Goal: Information Seeking & Learning: Find specific fact

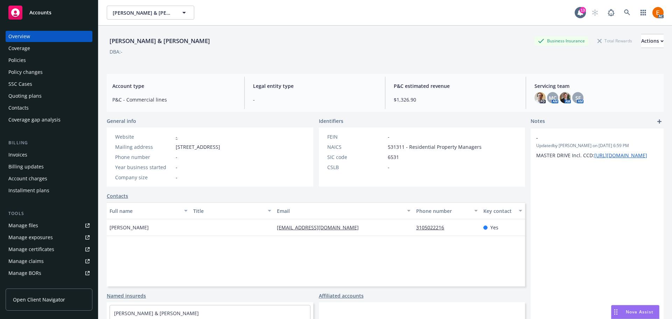
click at [62, 94] on div "Quoting plans" at bounding box center [48, 95] width 81 height 11
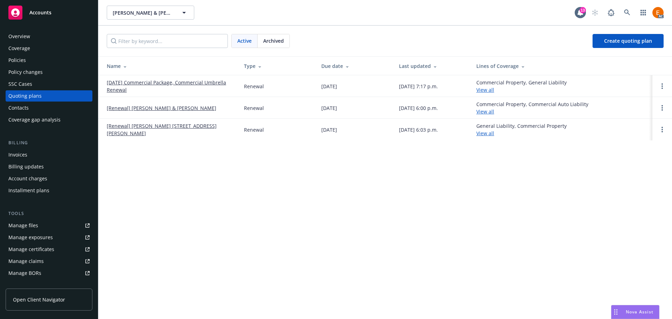
click at [271, 44] on div "Archived" at bounding box center [274, 40] width 32 height 13
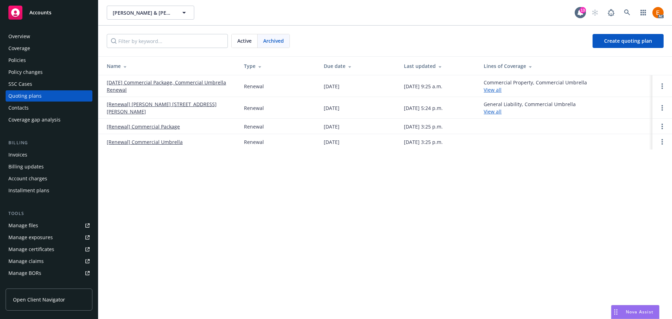
click at [245, 37] on span "Active" at bounding box center [244, 40] width 14 height 7
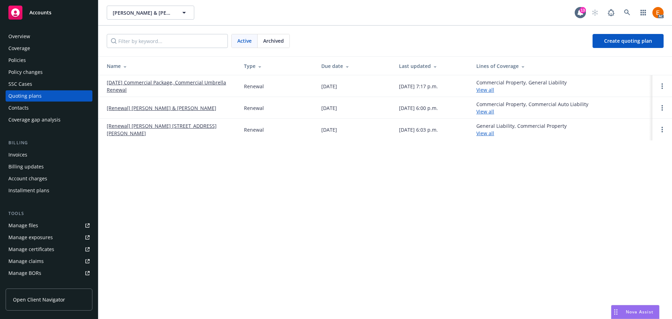
click at [285, 37] on div "Archived" at bounding box center [274, 40] width 32 height 13
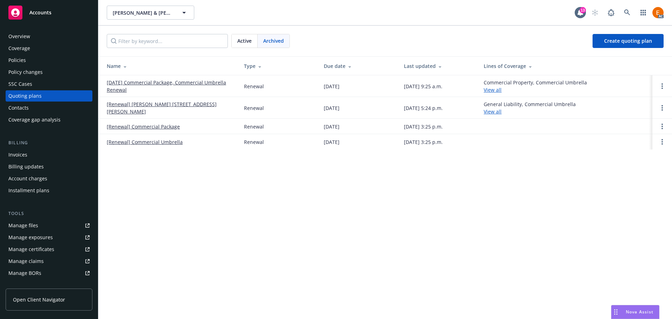
click at [219, 84] on link "01/03/26 Commercial Package, Commercial Umbrella Renewal" at bounding box center [170, 86] width 126 height 15
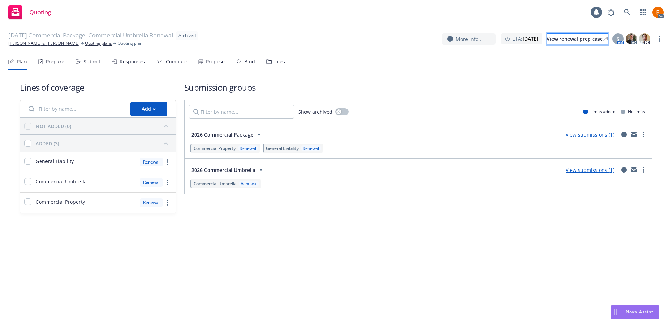
click at [572, 43] on div "View renewal prep case" at bounding box center [577, 39] width 61 height 11
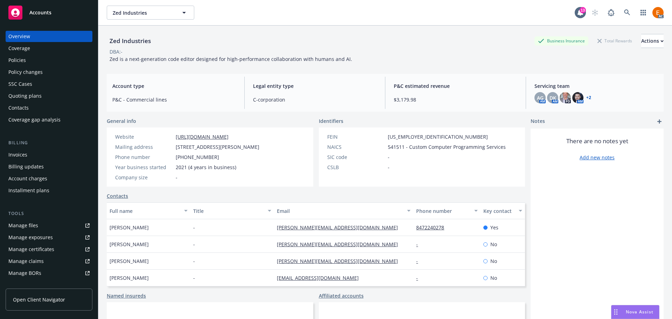
click at [34, 56] on div "Policies" at bounding box center [48, 60] width 81 height 11
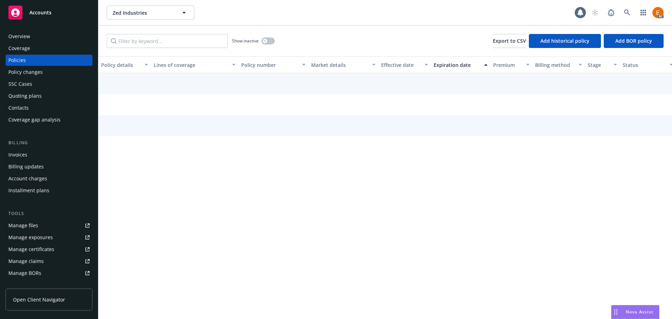
click at [179, 42] on input "Filter by keyword..." at bounding box center [167, 41] width 121 height 14
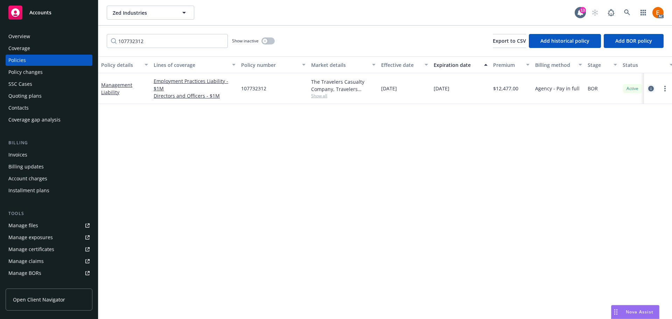
type input "107732312"
click at [649, 87] on icon "circleInformation" at bounding box center [652, 89] width 6 height 6
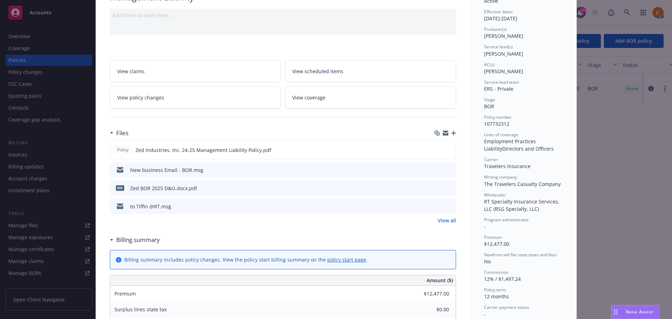
scroll to position [70, 0]
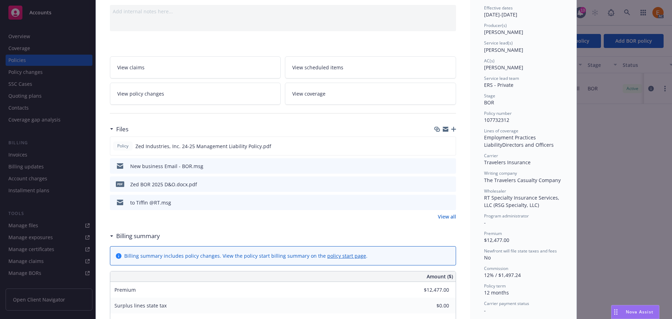
click at [447, 200] on icon "preview file" at bounding box center [450, 202] width 6 height 5
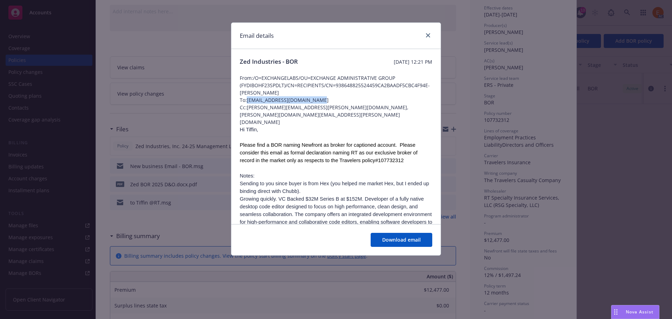
drag, startPoint x: 317, startPoint y: 97, endPoint x: 248, endPoint y: 98, distance: 68.3
click at [248, 98] on span "To: Tiffin.True@rtspecialty.com" at bounding box center [336, 99] width 193 height 7
copy span "Tiffin.True@rtspecialty.com"
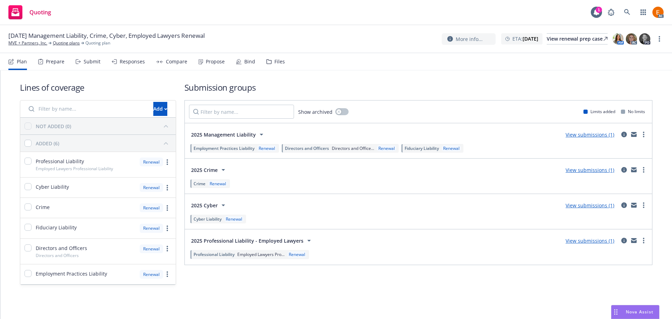
click at [275, 63] on div "Files" at bounding box center [280, 62] width 11 height 6
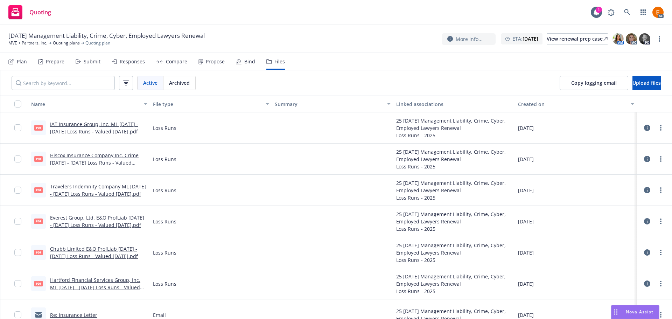
click at [627, 90] on div "Copy logging email Upload files" at bounding box center [611, 82] width 124 height 25
click at [633, 85] on span "Upload files" at bounding box center [647, 82] width 28 height 7
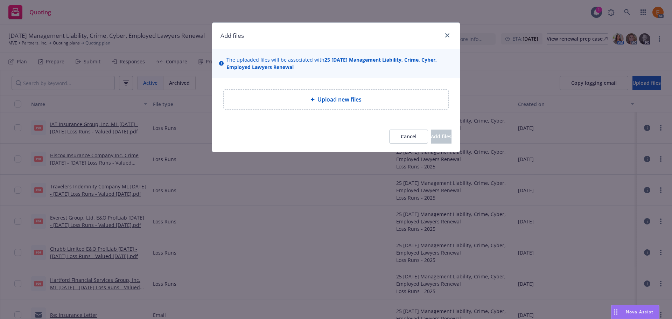
click at [394, 96] on div "Upload new files" at bounding box center [336, 99] width 214 height 8
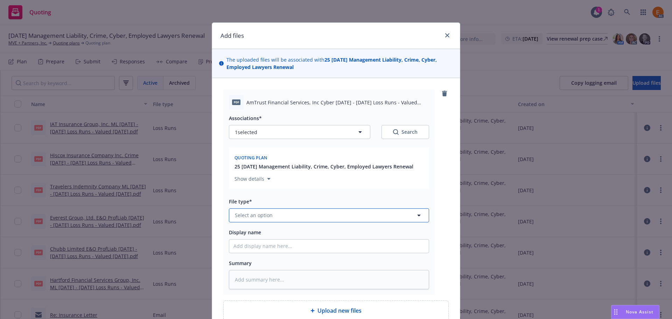
drag, startPoint x: 319, startPoint y: 220, endPoint x: 311, endPoint y: 217, distance: 8.8
click at [314, 220] on button "Select an option" at bounding box center [329, 215] width 200 height 14
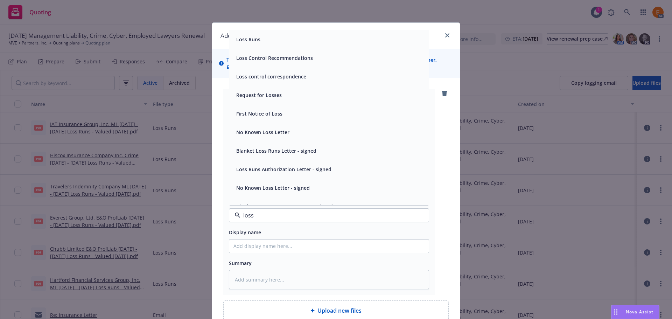
type input "loss r"
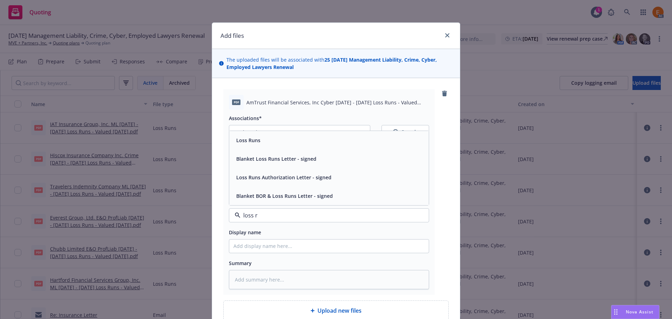
click at [269, 144] on div "Loss Runs" at bounding box center [329, 140] width 191 height 10
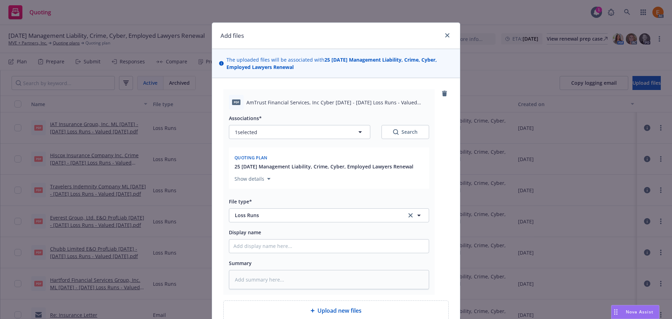
click at [402, 133] on div "Search" at bounding box center [405, 132] width 25 height 7
type textarea "x"
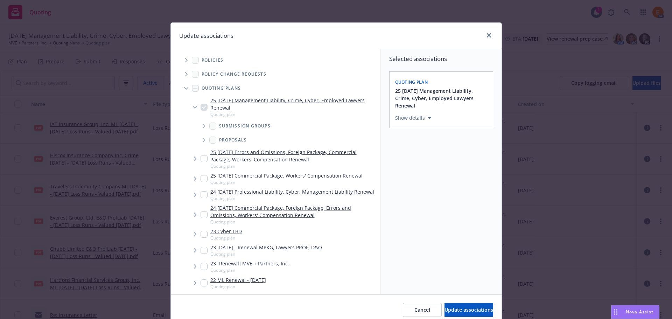
click at [186, 88] on span "Tree Example" at bounding box center [186, 88] width 11 height 11
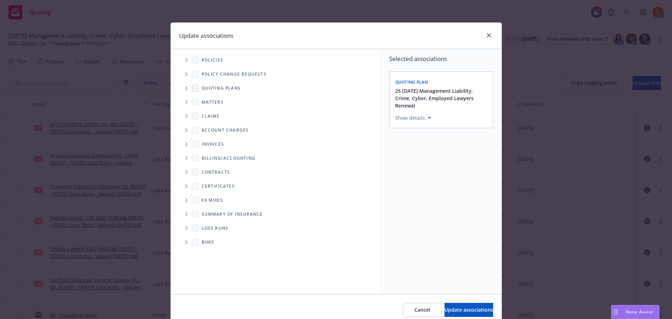
click at [183, 223] on span "Folder Tree Example" at bounding box center [186, 228] width 11 height 11
click at [220, 256] on link "2025" at bounding box center [218, 253] width 11 height 7
checkbox input "true"
click at [446, 305] on button "Update associations" at bounding box center [469, 310] width 49 height 14
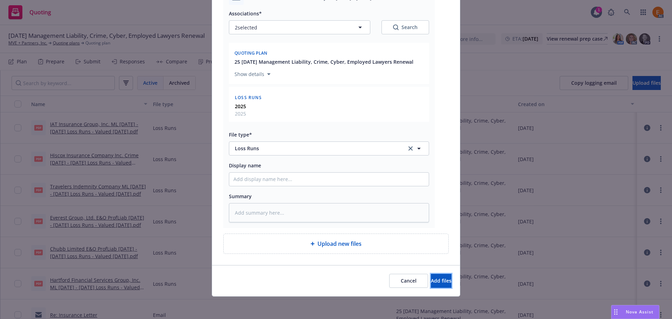
click at [431, 274] on button "Add files" at bounding box center [441, 281] width 21 height 14
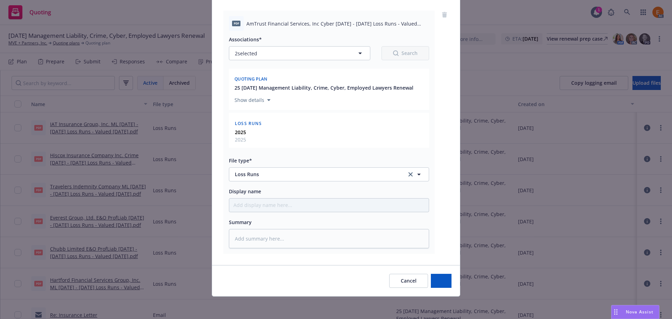
scroll to position [79, 0]
type textarea "x"
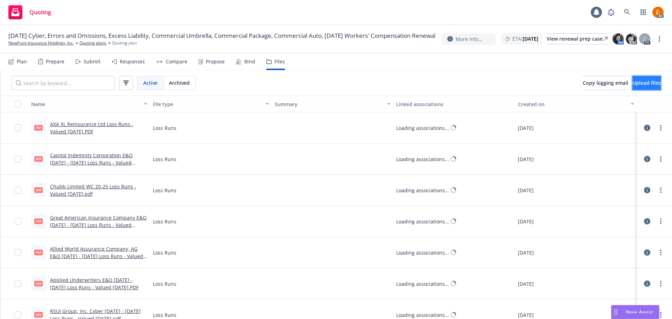
click at [633, 81] on span "Upload files" at bounding box center [647, 82] width 28 height 7
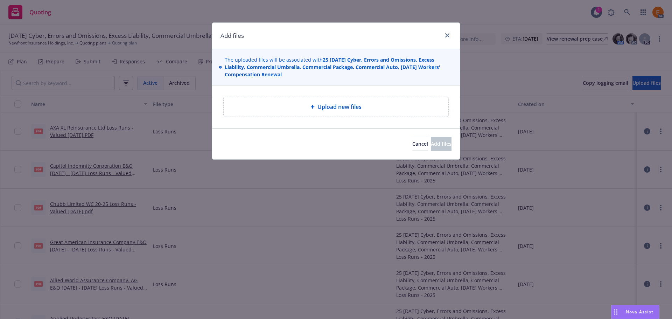
click at [299, 106] on div "Upload new files" at bounding box center [336, 107] width 214 height 8
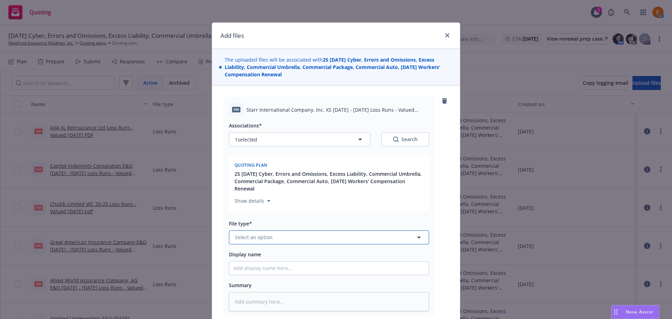
click at [294, 240] on button "Select an option" at bounding box center [329, 237] width 200 height 14
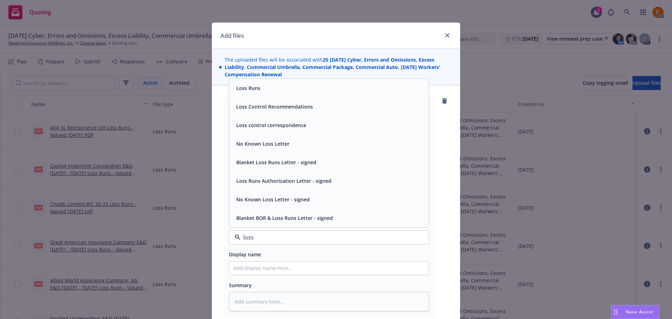
type input "loss r"
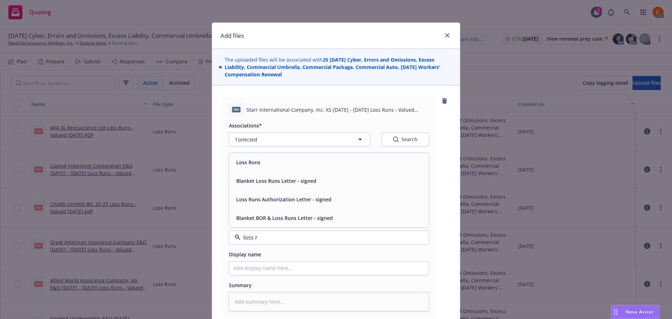
click at [260, 165] on div "Loss Runs" at bounding box center [329, 162] width 191 height 10
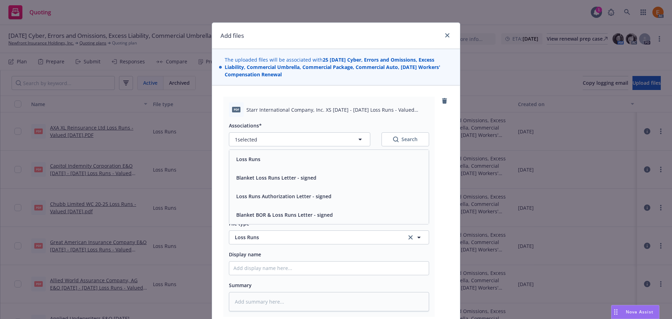
click at [382, 142] on button "Search" at bounding box center [406, 139] width 48 height 14
type textarea "x"
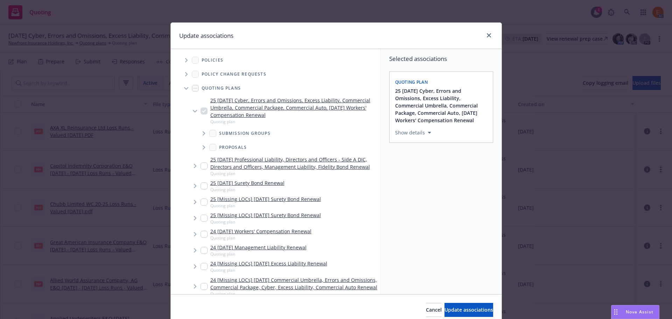
click at [181, 84] on span "Tree Example" at bounding box center [186, 88] width 11 height 11
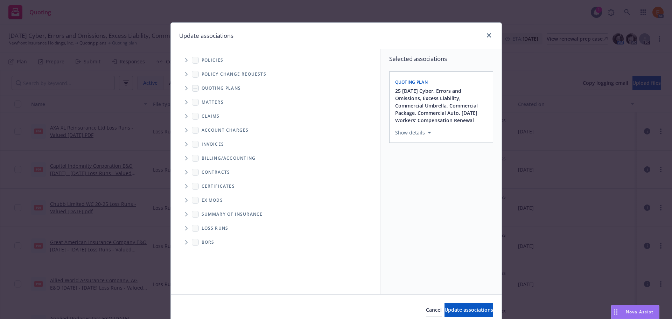
click at [181, 227] on span "Folder Tree Example" at bounding box center [186, 228] width 11 height 11
click at [219, 255] on link "2025" at bounding box center [218, 253] width 11 height 7
checkbox input "true"
click at [468, 310] on span "Update associations" at bounding box center [469, 309] width 49 height 7
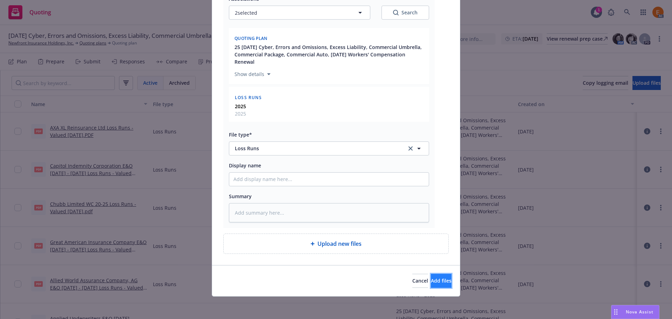
click at [444, 285] on button "Add files" at bounding box center [441, 281] width 21 height 14
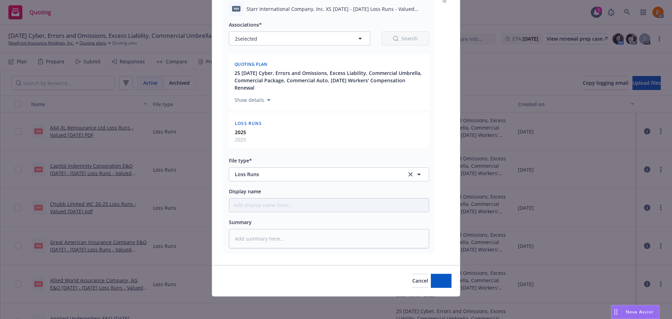
scroll to position [101, 0]
type textarea "x"
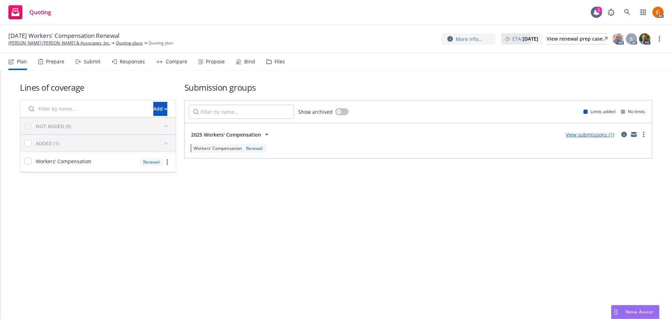
click at [276, 65] on div "Files" at bounding box center [276, 61] width 19 height 17
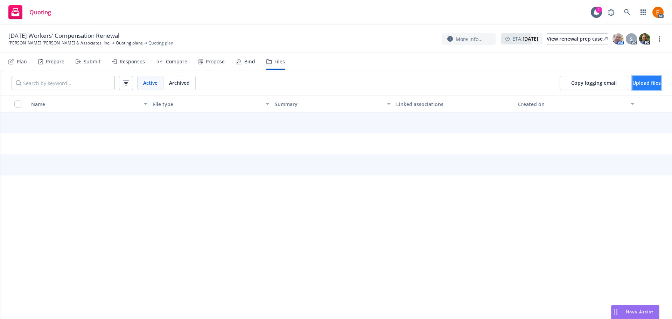
click at [653, 82] on button "Upload files" at bounding box center [647, 83] width 28 height 14
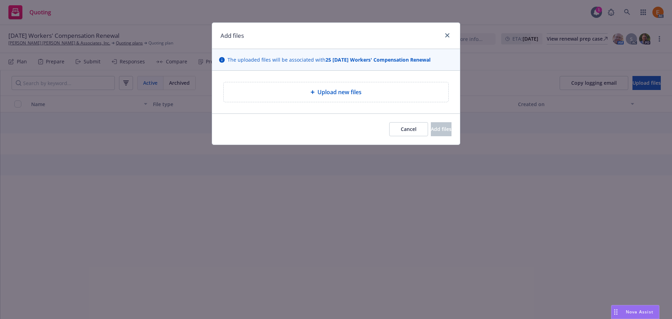
click at [341, 107] on div "Upload new files" at bounding box center [336, 92] width 248 height 43
click at [332, 95] on span "Upload new files" at bounding box center [340, 92] width 44 height 8
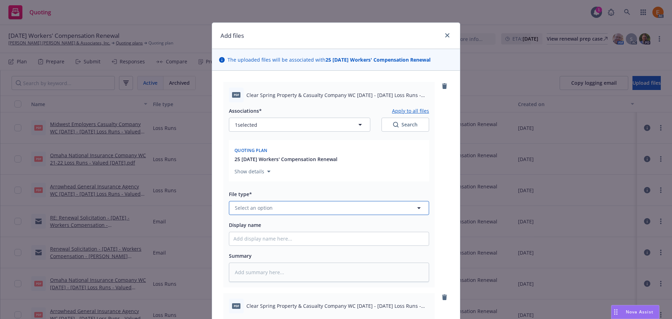
click at [268, 213] on button "Select an option" at bounding box center [329, 208] width 200 height 14
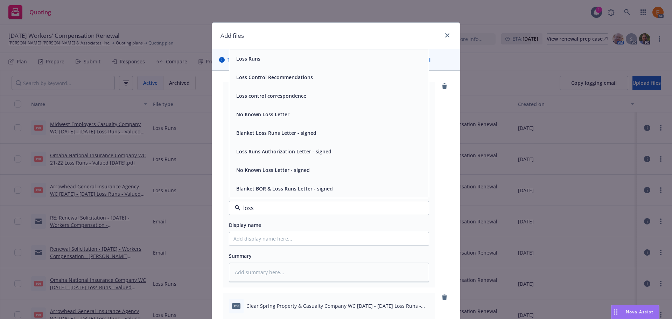
type input "loss r"
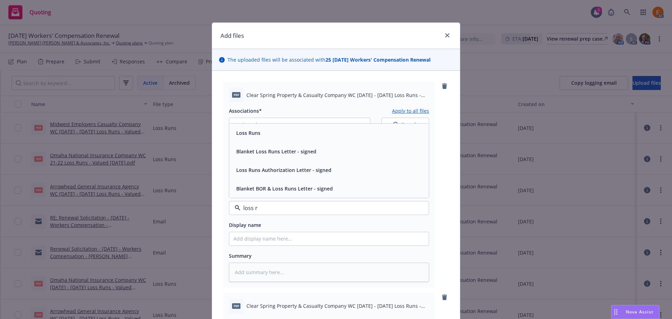
click at [247, 134] on span "Loss Runs" at bounding box center [248, 132] width 24 height 7
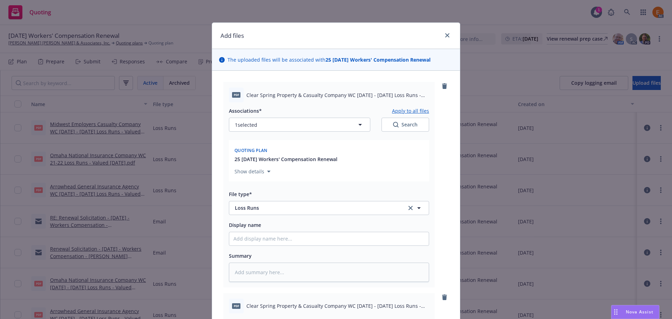
click at [409, 126] on div "Search" at bounding box center [405, 124] width 25 height 7
type textarea "x"
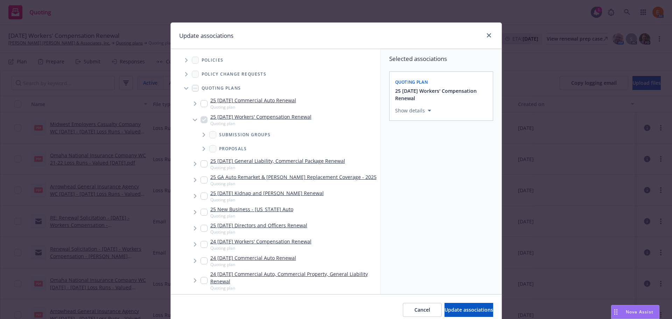
click at [184, 86] on span "Tree Example" at bounding box center [186, 88] width 11 height 11
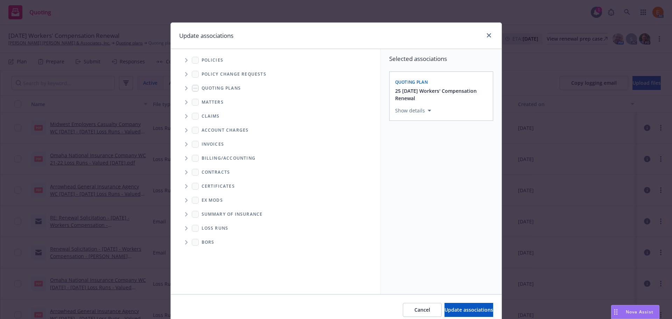
click at [184, 224] on span "Folder Tree Example" at bounding box center [186, 228] width 11 height 11
click at [214, 252] on link "2025" at bounding box center [218, 253] width 11 height 7
checkbox input "true"
click at [464, 311] on span "Update associations" at bounding box center [469, 309] width 49 height 7
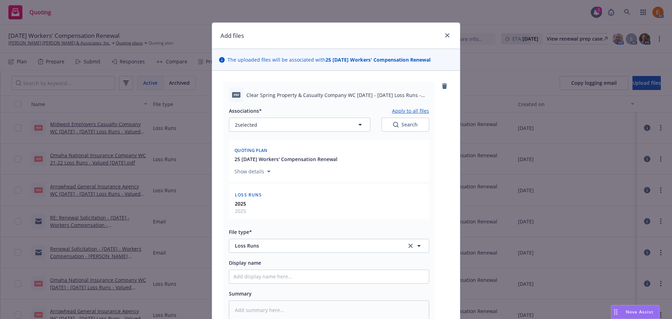
click at [403, 112] on button "Apply to all files" at bounding box center [410, 110] width 37 height 8
type textarea "x"
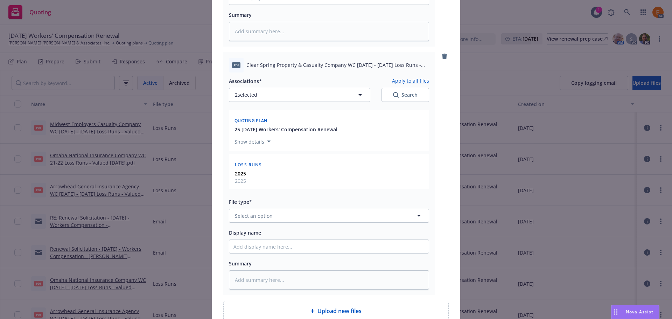
scroll to position [346, 0]
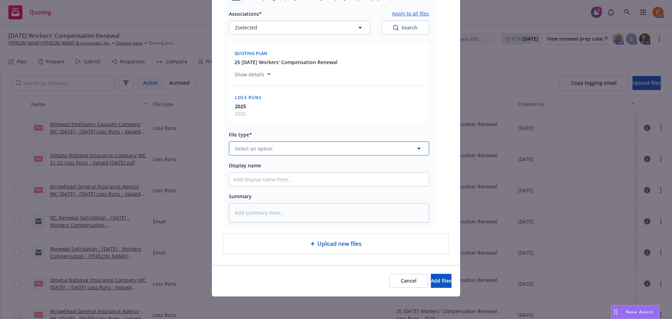
click at [307, 149] on button "Select an option" at bounding box center [329, 148] width 200 height 14
paste input "loss r"
type input "loss r"
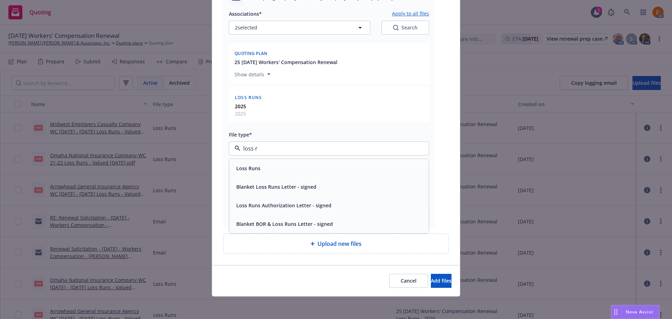
click at [288, 162] on div "Loss Runs" at bounding box center [329, 168] width 200 height 19
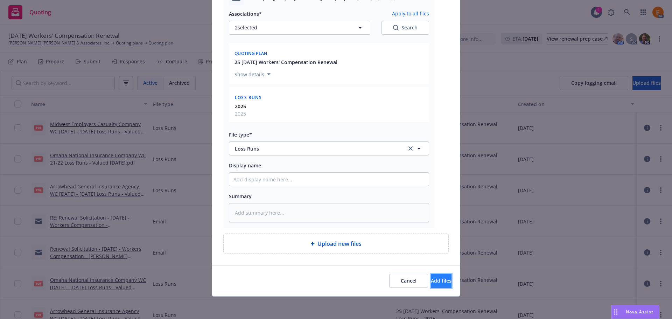
click at [431, 283] on span "Add files" at bounding box center [441, 280] width 21 height 7
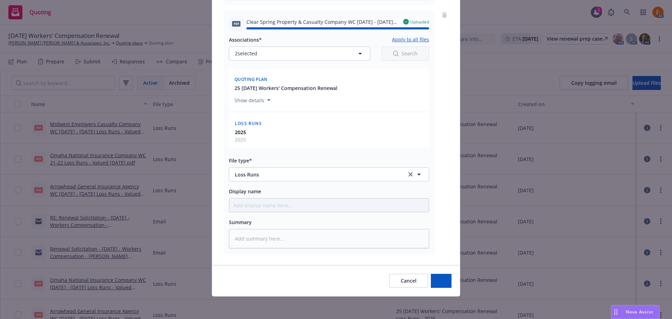
type textarea "x"
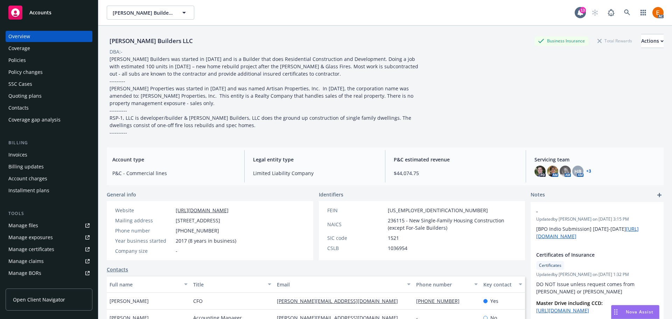
click at [64, 63] on div "Policies" at bounding box center [48, 60] width 81 height 11
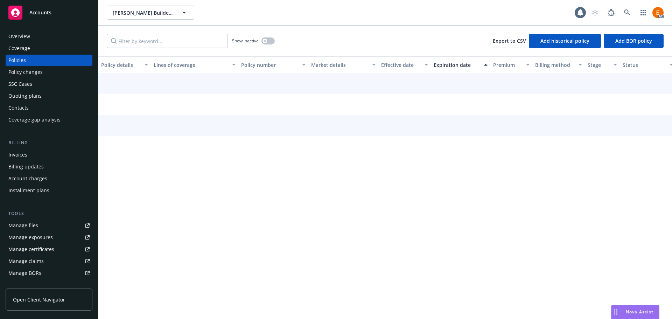
click at [181, 39] on input "Filter by keyword..." at bounding box center [167, 41] width 121 height 14
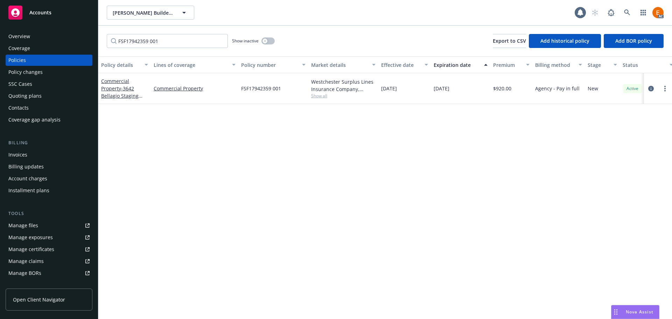
type input "FSF17942359 001"
click at [271, 39] on button "button" at bounding box center [268, 40] width 13 height 7
click at [650, 88] on icon "circleInformation" at bounding box center [652, 89] width 6 height 6
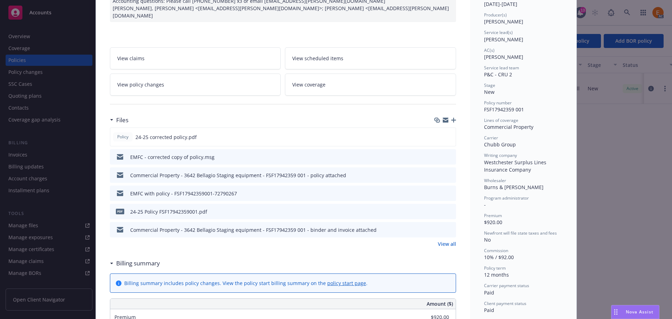
scroll to position [105, 0]
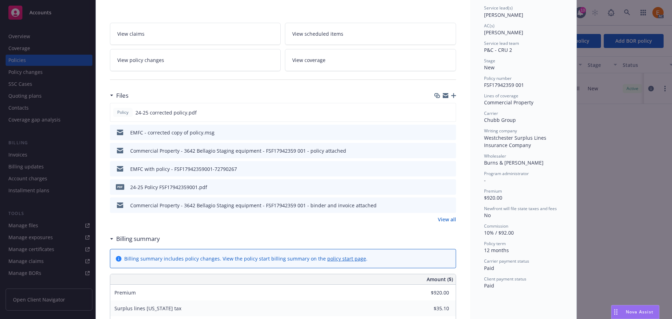
click at [438, 216] on link "View all" at bounding box center [447, 219] width 18 height 7
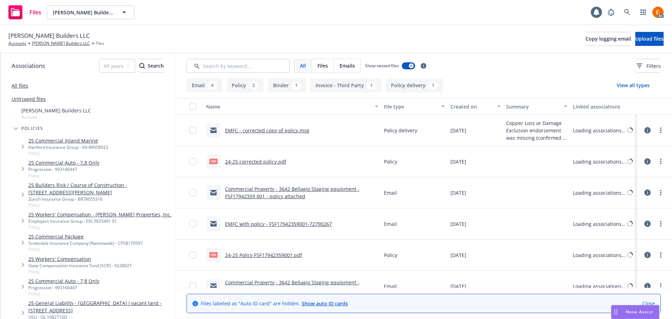
click at [343, 87] on button "Invoice - Third Party 1" at bounding box center [346, 85] width 71 height 14
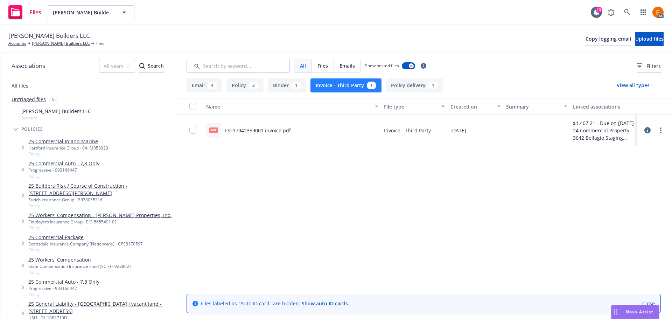
click at [282, 89] on button "Binder 1" at bounding box center [287, 85] width 39 height 14
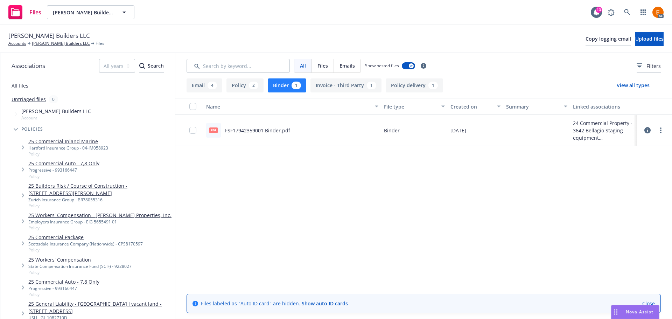
click at [207, 85] on button "Email 4" at bounding box center [205, 85] width 36 height 14
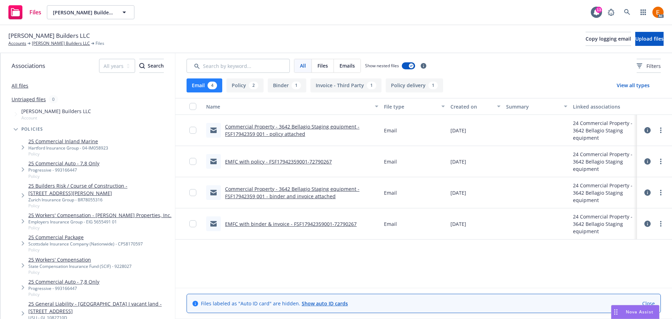
click at [323, 196] on link "Commercial Property - 3642 Bellagio Staging equipment - FSF17942359 001 - binde…" at bounding box center [292, 193] width 134 height 14
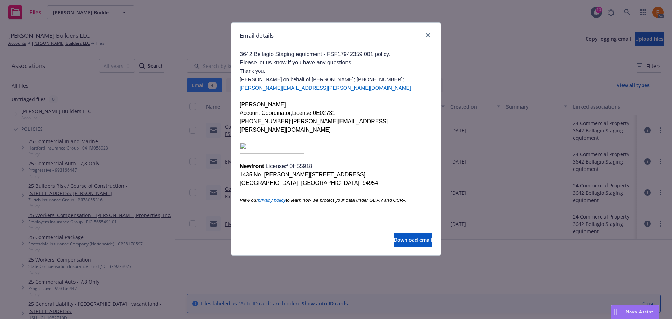
scroll to position [92, 0]
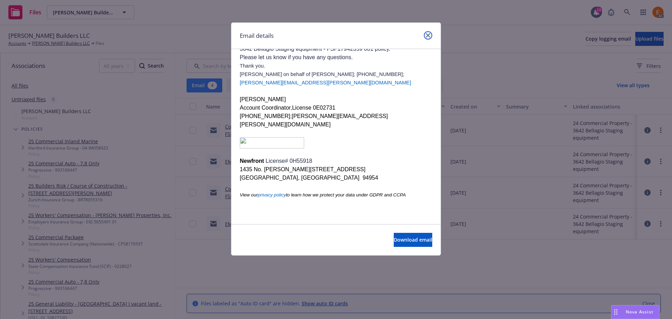
click at [427, 36] on icon "close" at bounding box center [428, 35] width 4 height 4
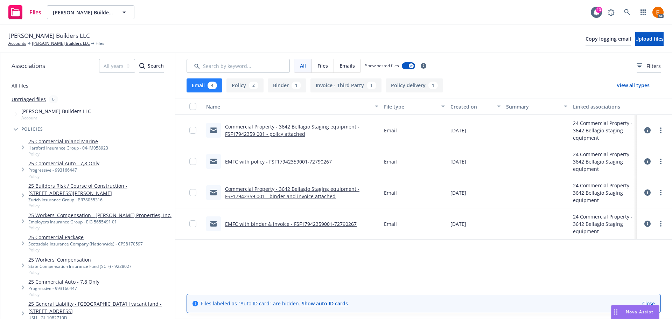
click at [301, 128] on link "Commercial Property - 3642 Bellagio Staging equipment - FSF17942359 001 - polic…" at bounding box center [292, 130] width 134 height 14
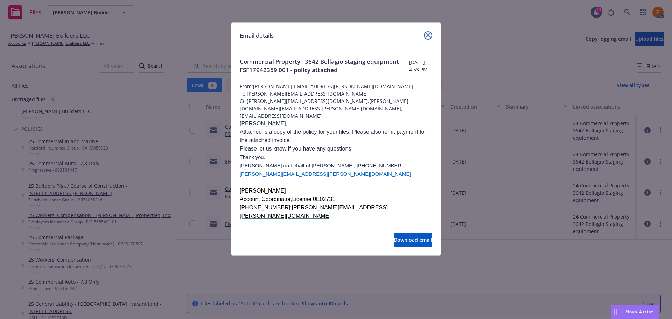
click at [432, 35] on link "close" at bounding box center [428, 35] width 8 height 8
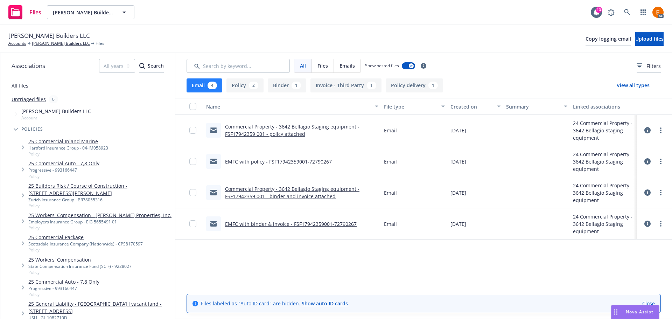
click at [297, 190] on link "Commercial Property - 3642 Bellagio Staging equipment - FSF17942359 001 - binde…" at bounding box center [292, 193] width 134 height 14
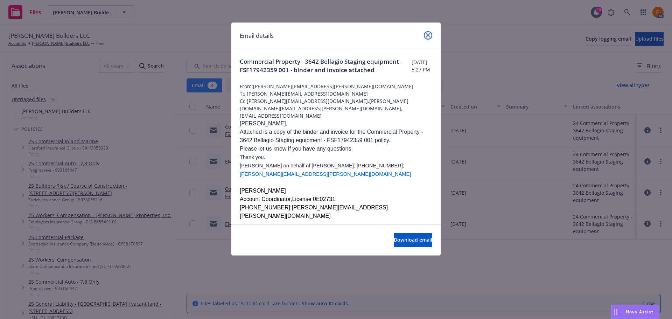
click at [428, 32] on link "close" at bounding box center [428, 35] width 8 height 8
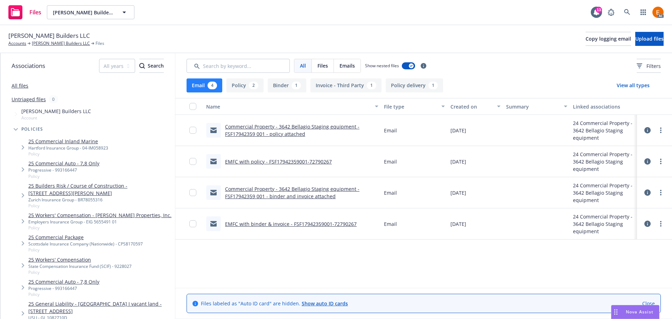
click at [316, 162] on link "EMFC with policy - FSF17942359001-72790267" at bounding box center [278, 161] width 107 height 7
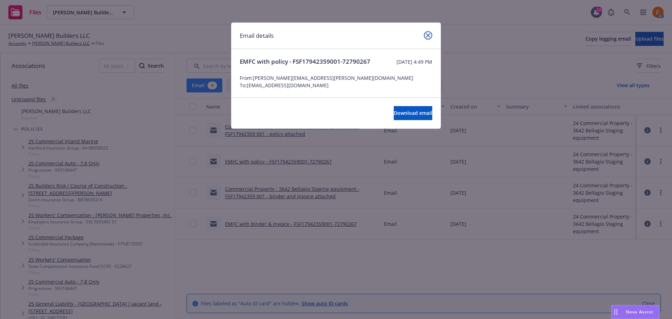
click at [428, 33] on link "close" at bounding box center [428, 35] width 8 height 8
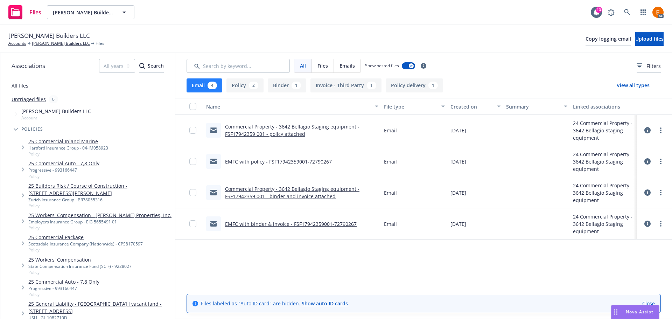
click at [310, 223] on link "EMFC with binder & invoice - FSF17942359001-72790267" at bounding box center [291, 224] width 132 height 7
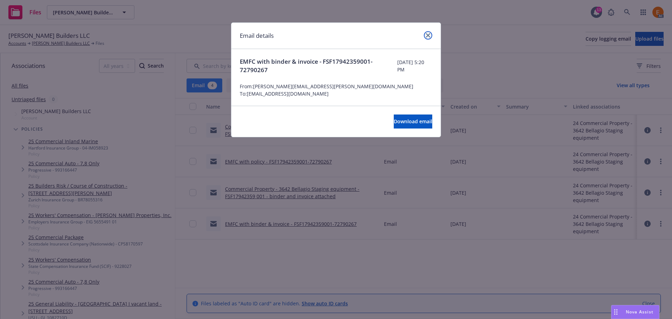
click at [425, 35] on link "close" at bounding box center [428, 35] width 8 height 8
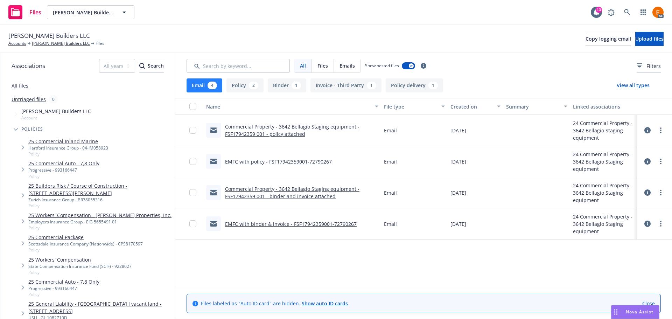
click at [254, 82] on div "2" at bounding box center [253, 86] width 9 height 8
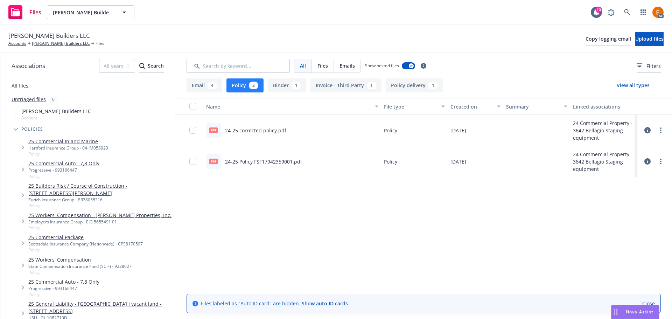
click at [292, 84] on div "1" at bounding box center [296, 86] width 9 height 8
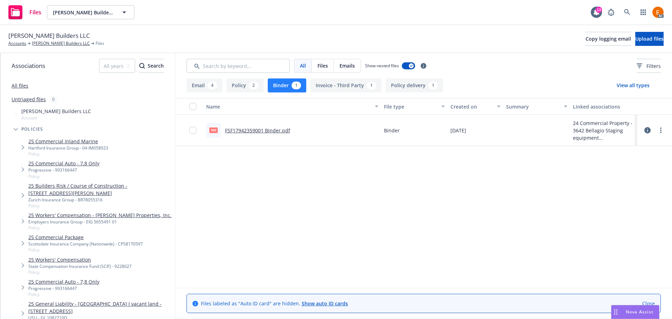
click at [349, 83] on button "Invoice - Third Party 1" at bounding box center [346, 85] width 71 height 14
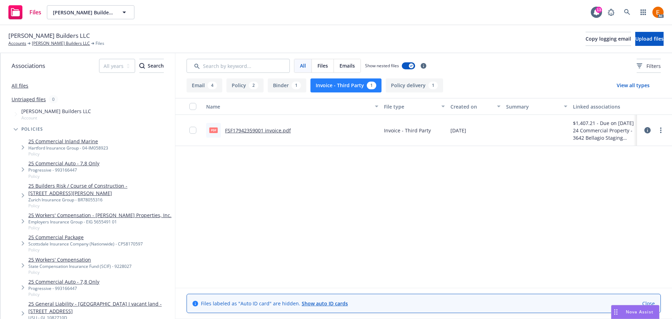
click at [417, 85] on button "Policy delivery 1" at bounding box center [414, 85] width 57 height 14
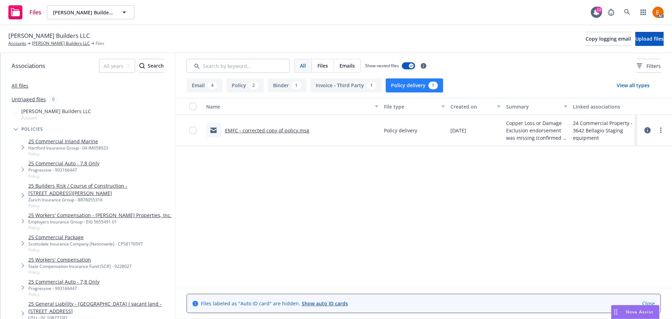
click at [274, 130] on link "EMFC - corrected copy of policy.msg" at bounding box center [267, 130] width 84 height 7
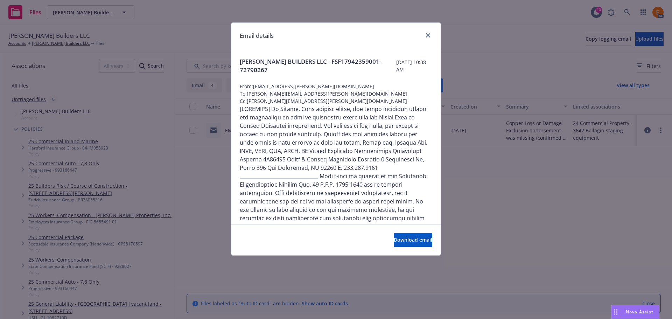
click at [320, 90] on span "To: [PERSON_NAME][EMAIL_ADDRESS][PERSON_NAME][DOMAIN_NAME]" at bounding box center [336, 93] width 193 height 7
click at [321, 89] on div "[PERSON_NAME] BUILDERS LLC - FSF17942359001-72790267 [DATE] 10:38 AM From: [EMA…" at bounding box center [335, 165] width 209 height 232
click at [327, 85] on span "From: [EMAIL_ADDRESS][PERSON_NAME][DOMAIN_NAME]" at bounding box center [336, 86] width 193 height 7
click at [350, 82] on div at bounding box center [336, 78] width 193 height 8
drag, startPoint x: 354, startPoint y: 84, endPoint x: 254, endPoint y: 87, distance: 100.2
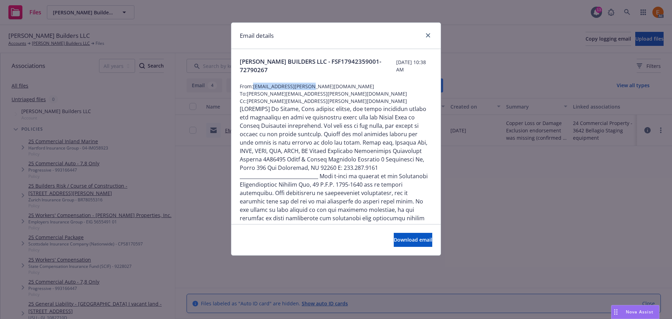
click at [254, 87] on span "From: [EMAIL_ADDRESS][PERSON_NAME][DOMAIN_NAME]" at bounding box center [336, 86] width 193 height 7
copy span "[EMAIL_ADDRESS][PERSON_NAME][DOMAIN_NAME]"
click at [430, 34] on icon "close" at bounding box center [428, 35] width 4 height 4
